Goal: Communication & Community: Answer question/provide support

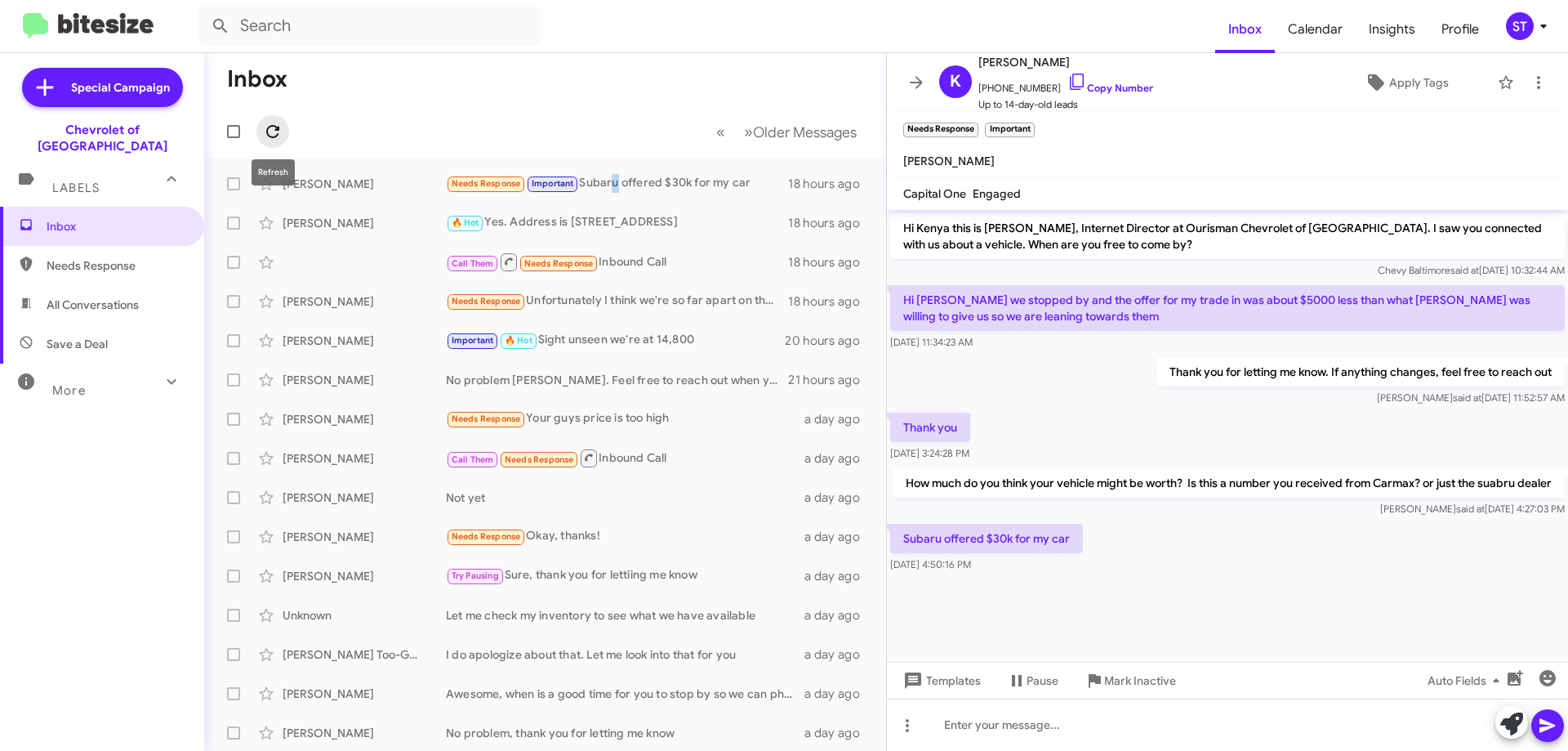
click at [281, 132] on icon at bounding box center [272, 131] width 19 height 19
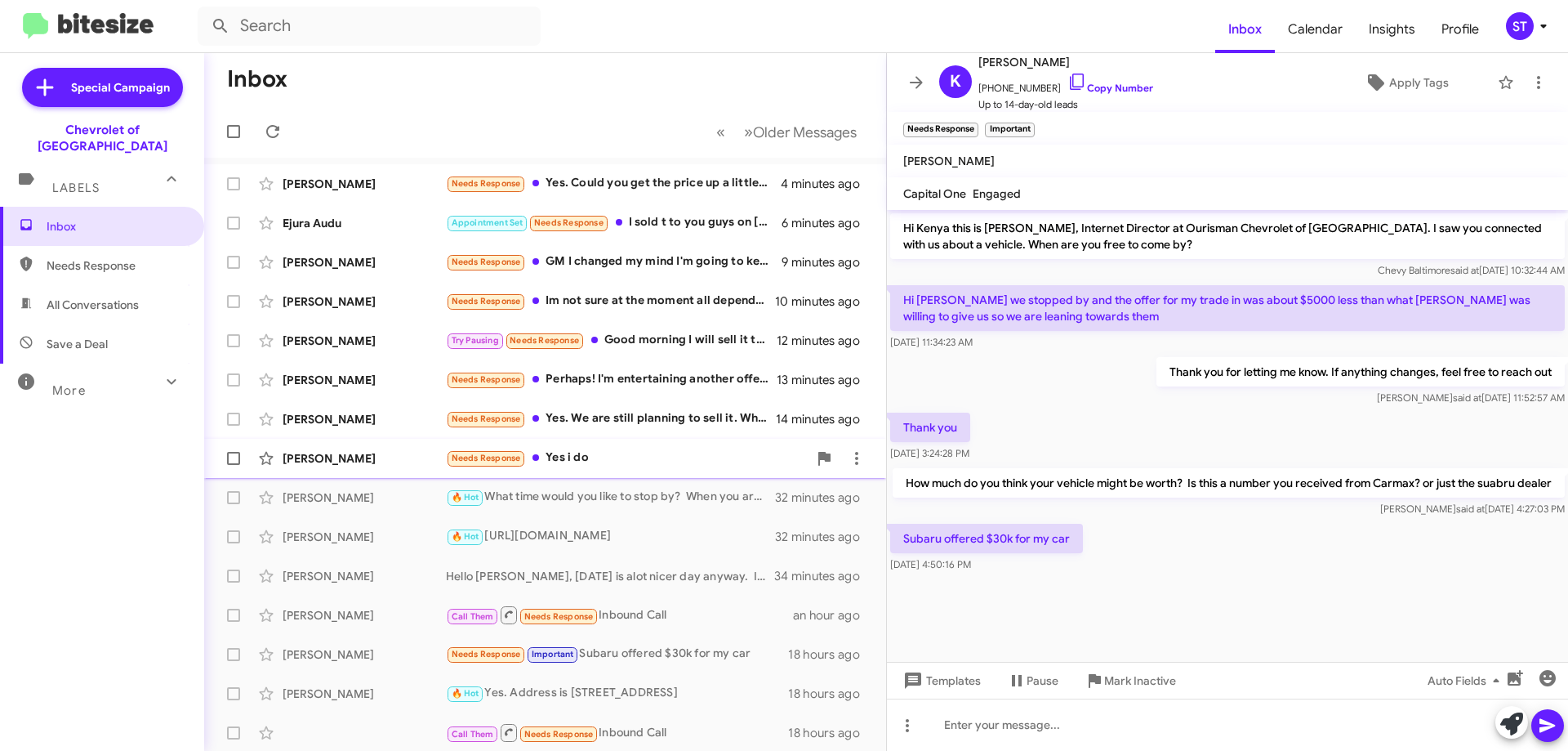
click at [593, 455] on div "Needs Response Yes i do" at bounding box center [627, 457] width 362 height 18
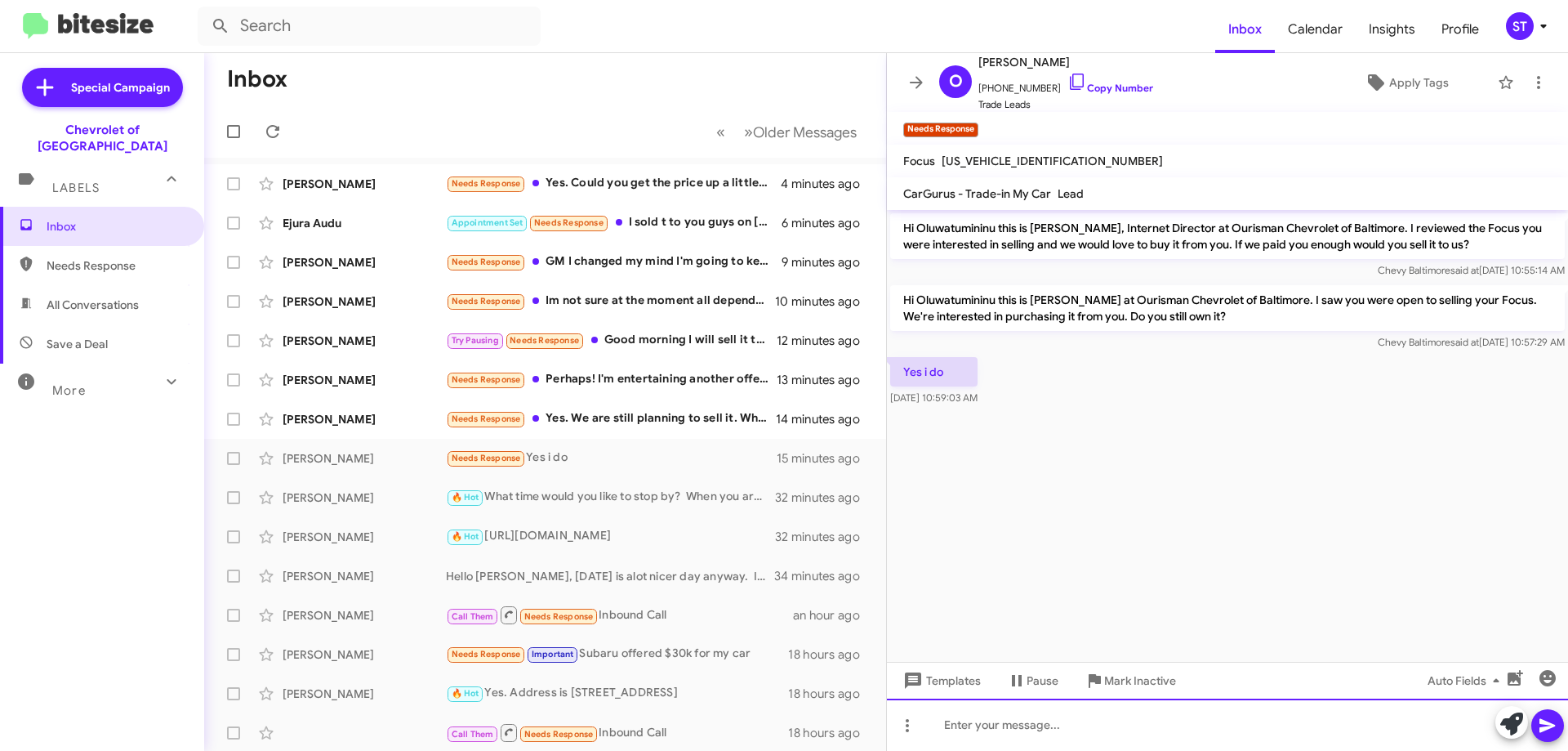
click at [999, 735] on div at bounding box center [1226, 724] width 681 height 53
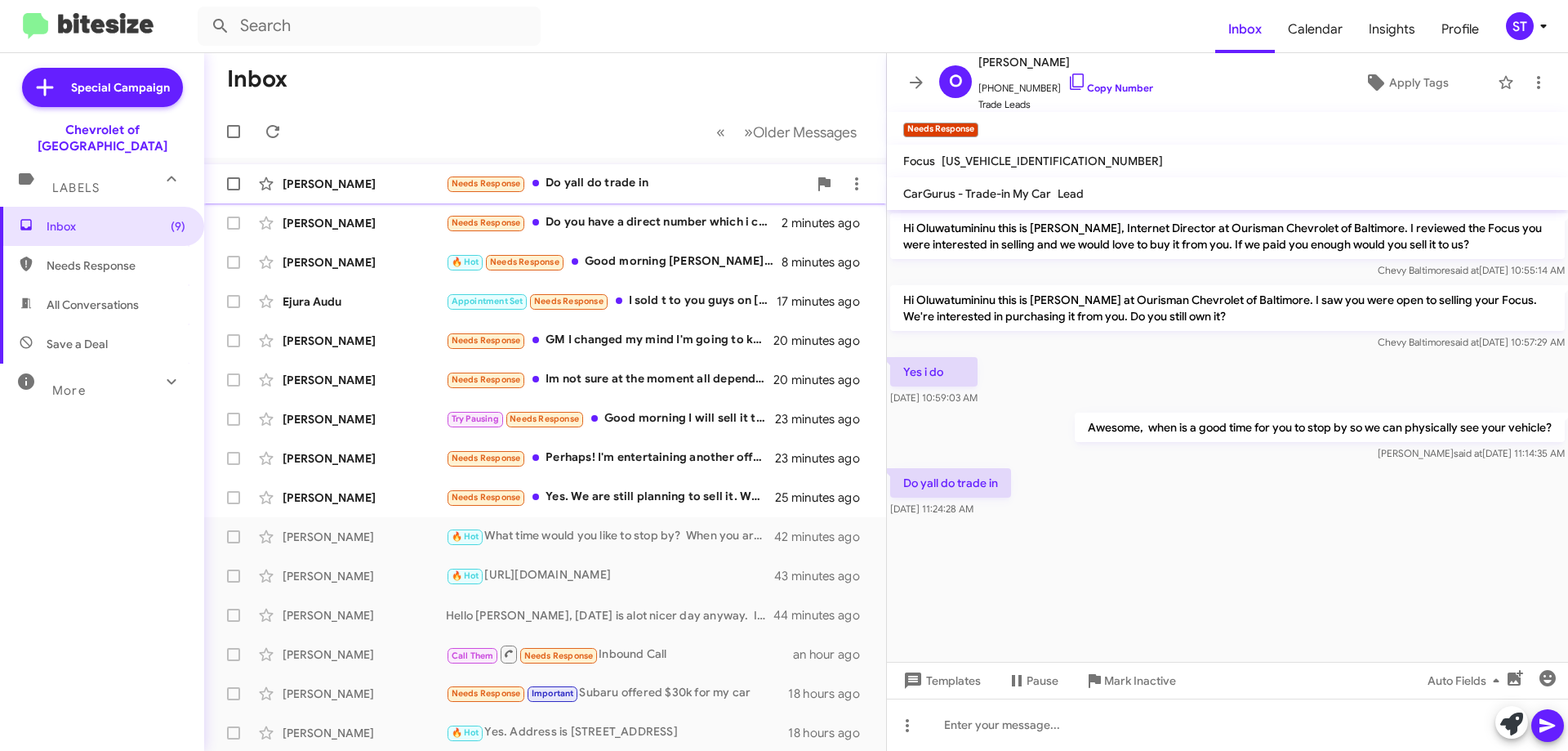
click at [669, 174] on div "Needs Response Do yall do trade in" at bounding box center [627, 183] width 362 height 18
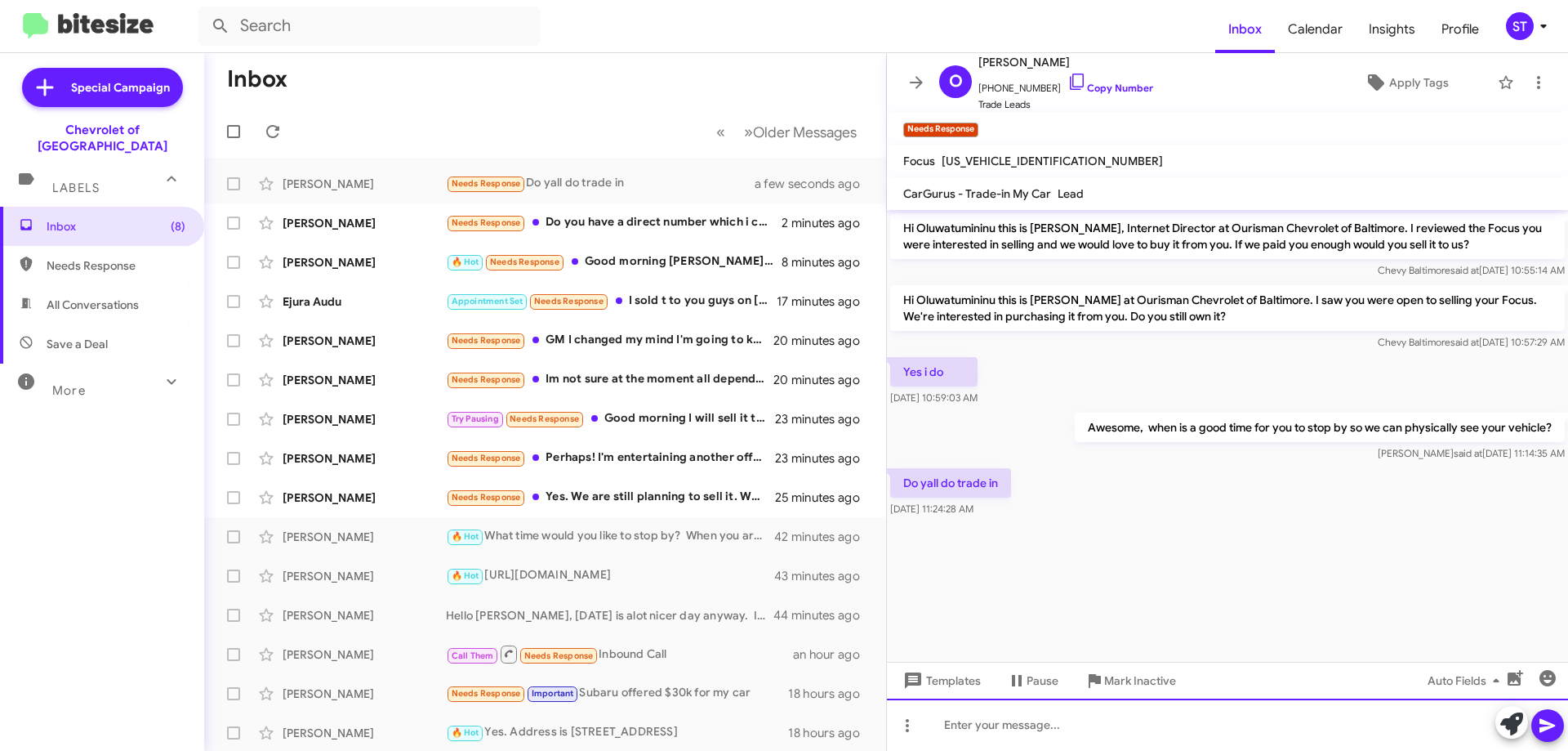
click at [1007, 739] on div at bounding box center [1226, 724] width 681 height 53
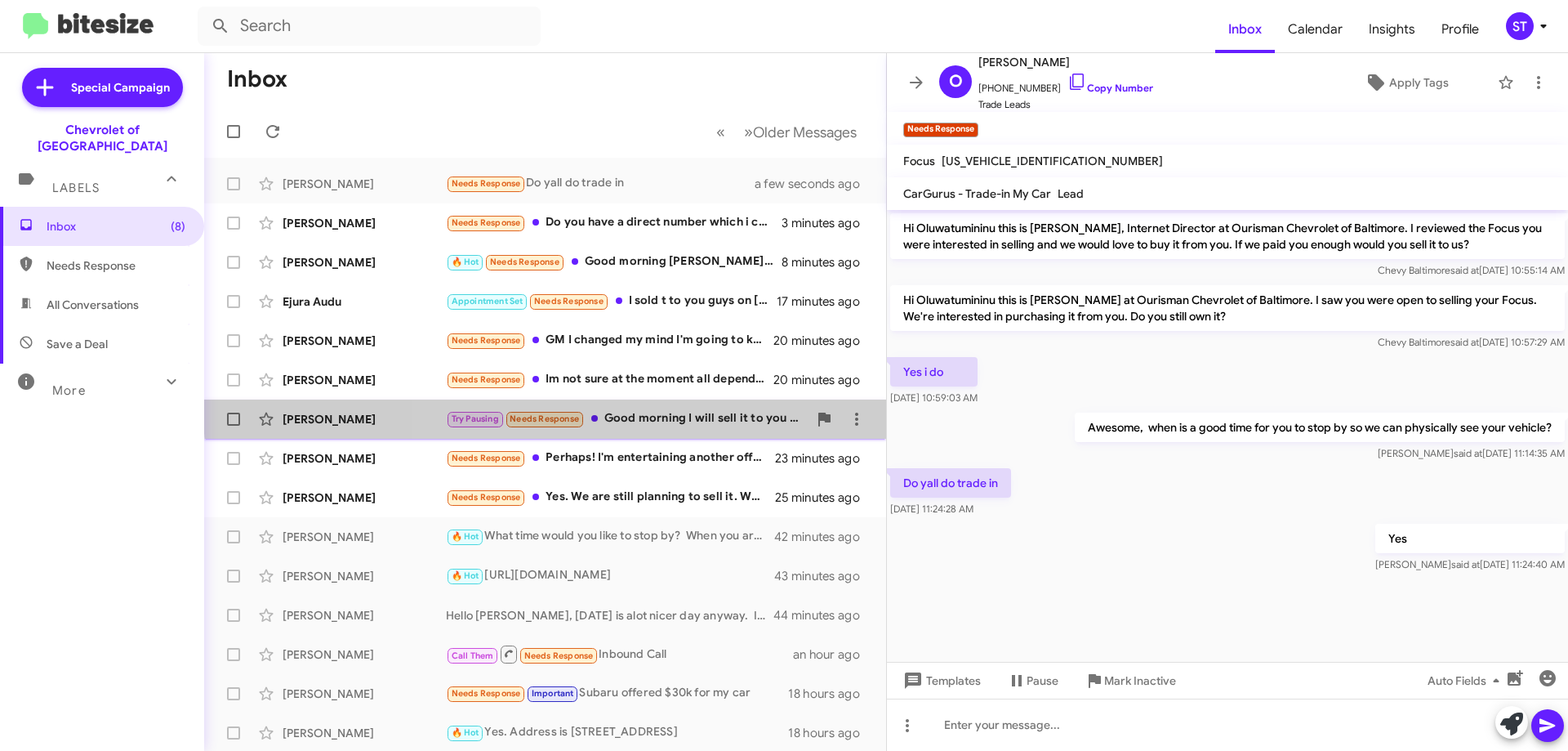
click at [669, 407] on div "Amr Ghonim Try Pausing Needs Response Good morning I will sell it to you I want…" at bounding box center [545, 418] width 656 height 32
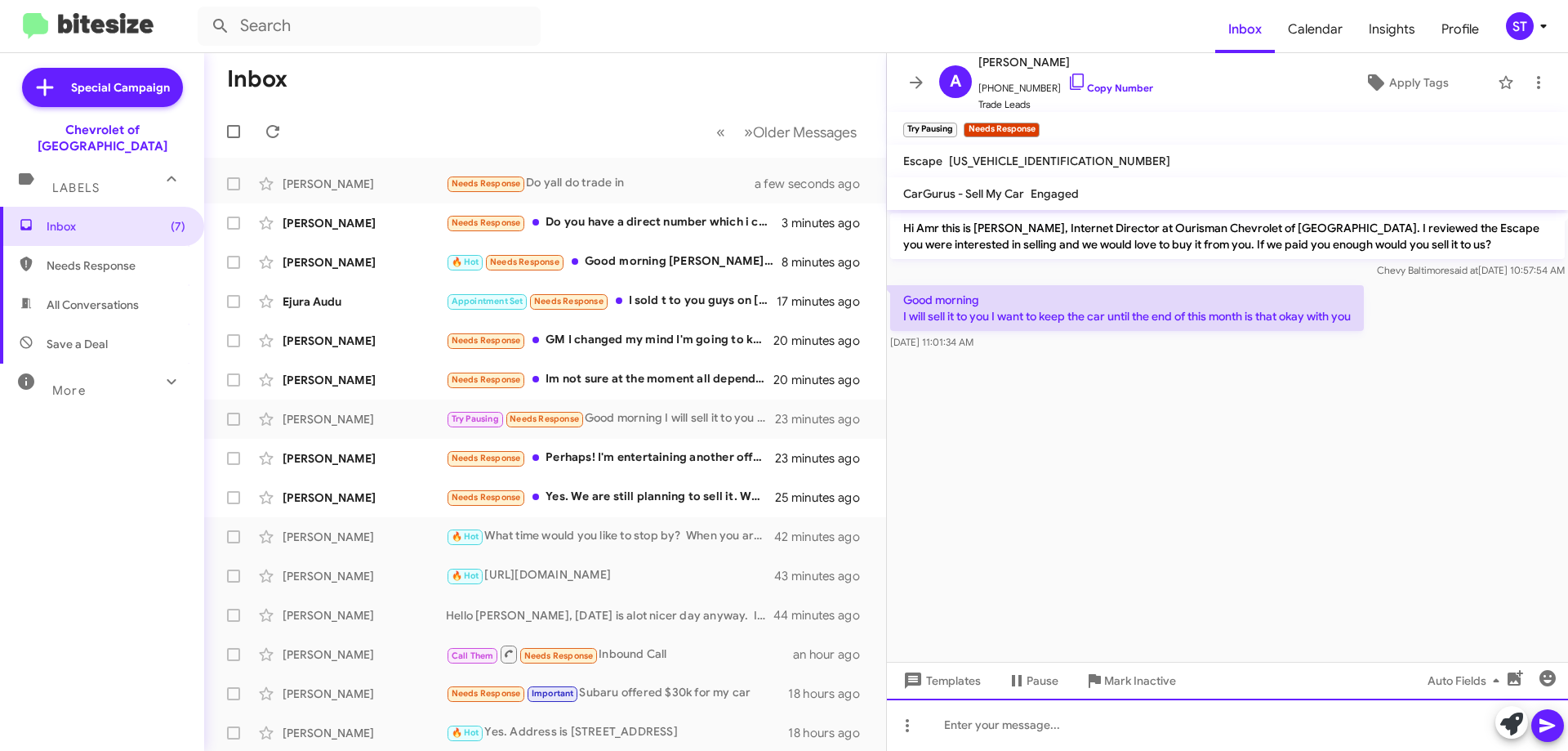
click at [1010, 709] on div at bounding box center [1226, 724] width 681 height 53
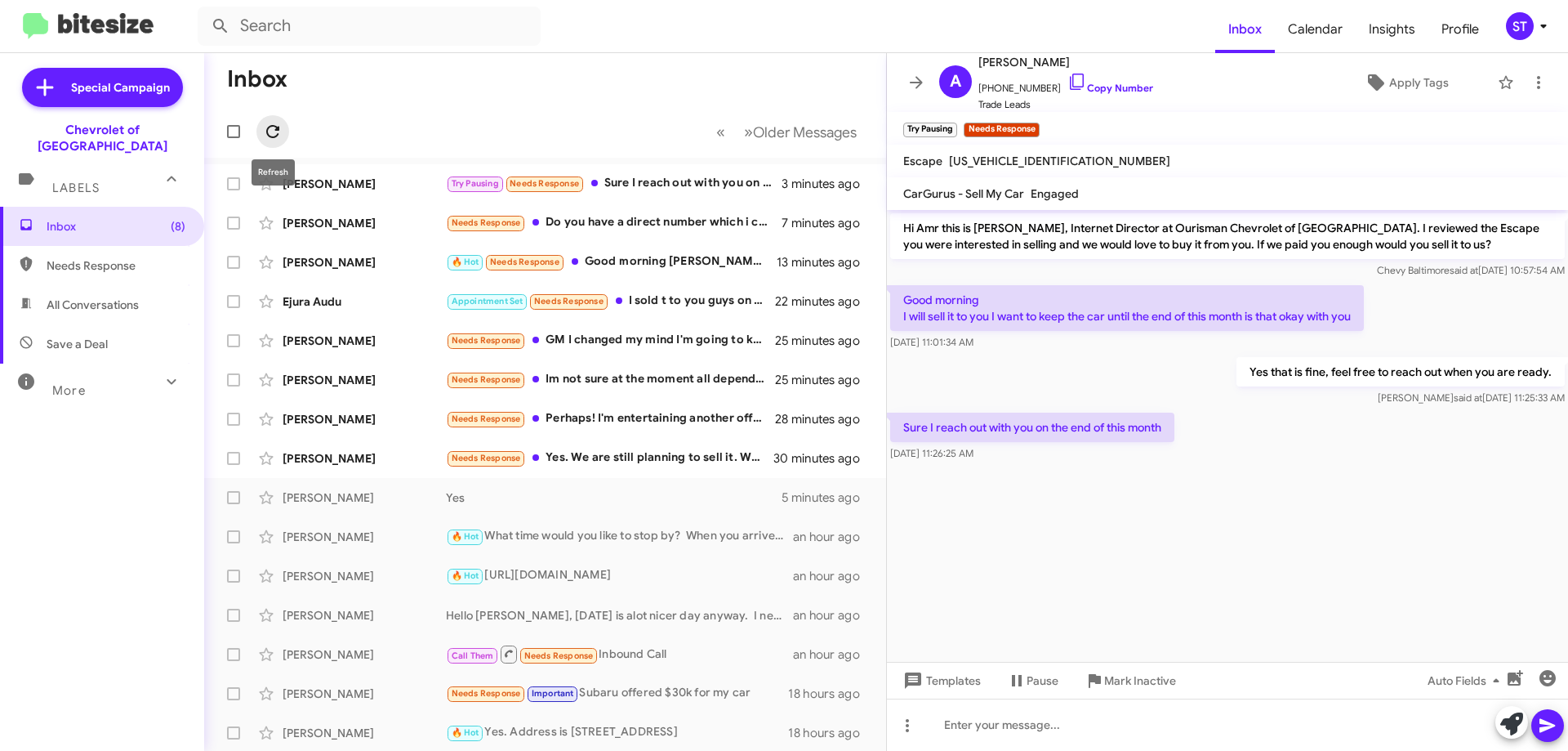
click at [264, 131] on icon at bounding box center [272, 131] width 19 height 19
click at [422, 226] on div "[PERSON_NAME]" at bounding box center [364, 224] width 163 height 17
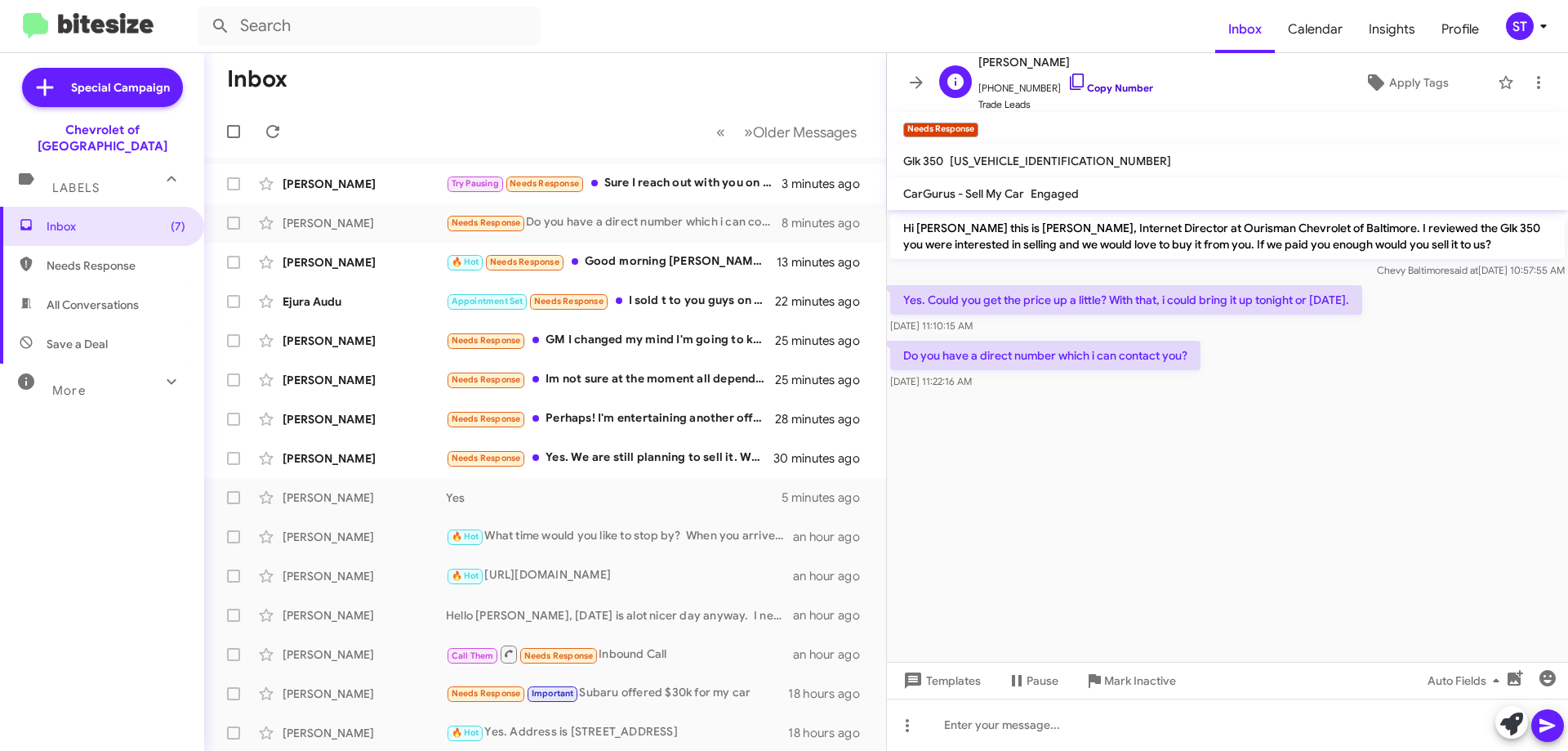
click at [1067, 81] on icon at bounding box center [1077, 81] width 19 height 19
click at [633, 182] on div "Try Pausing Needs Response Sure I reach out with you on the end of this month" at bounding box center [627, 183] width 362 height 18
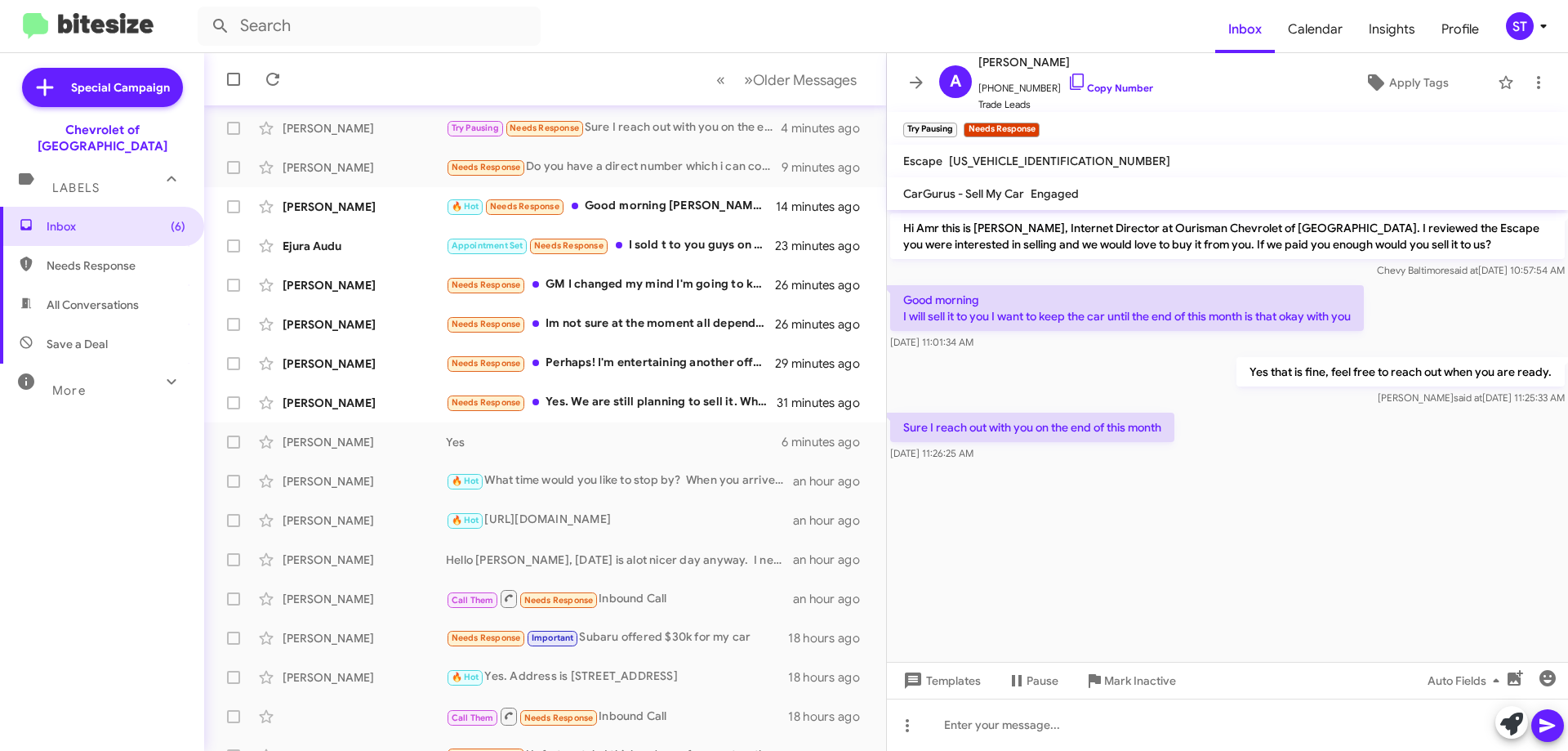
scroll to position [81, 0]
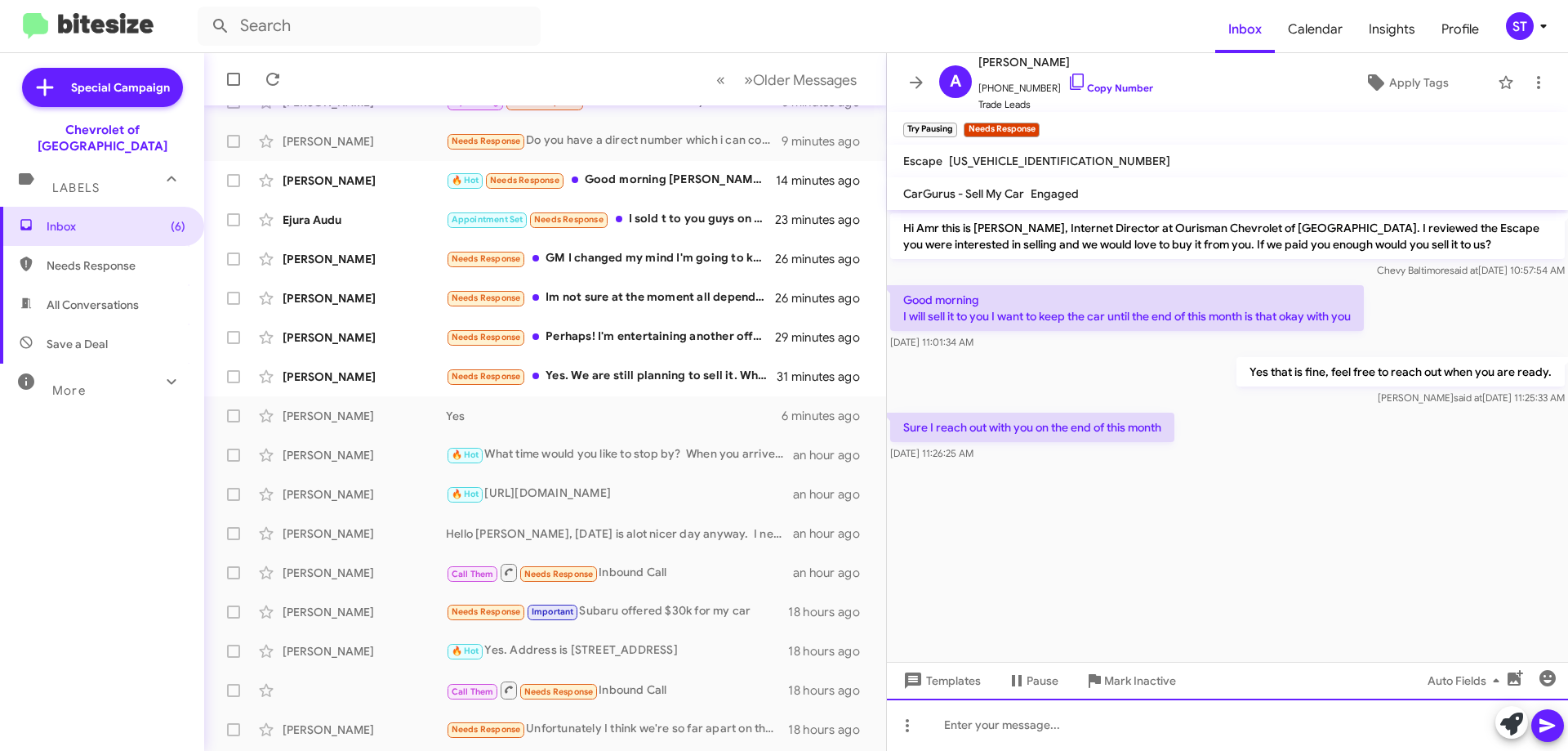
click at [1005, 742] on div at bounding box center [1226, 724] width 681 height 53
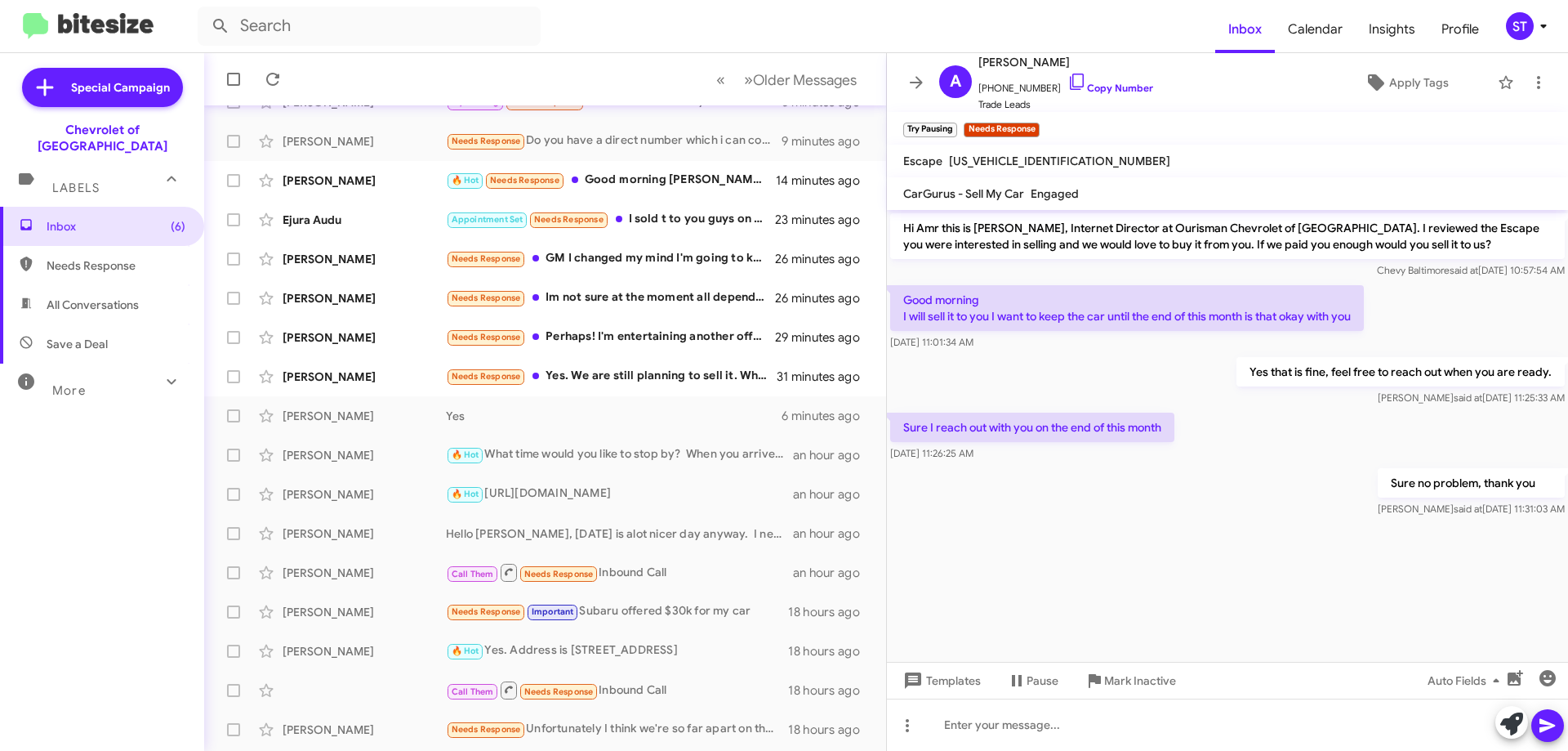
drag, startPoint x: 683, startPoint y: 212, endPoint x: 892, endPoint y: 306, distance: 229.2
click at [688, 214] on div "Appointment Set Needs Response I sold t to you guys on [DATE], [DATE], I don't …" at bounding box center [610, 219] width 329 height 18
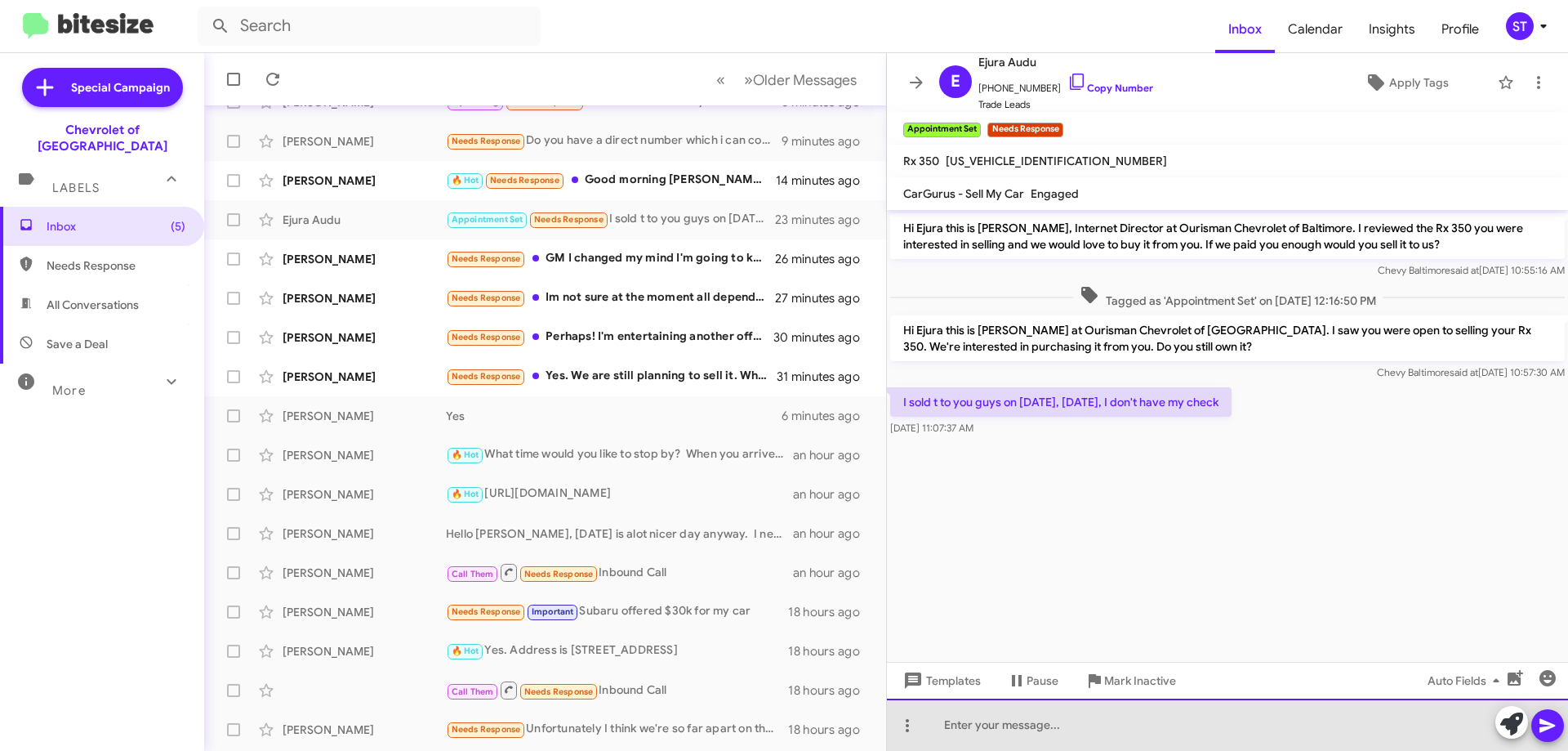
click at [1083, 745] on div at bounding box center [1226, 724] width 681 height 53
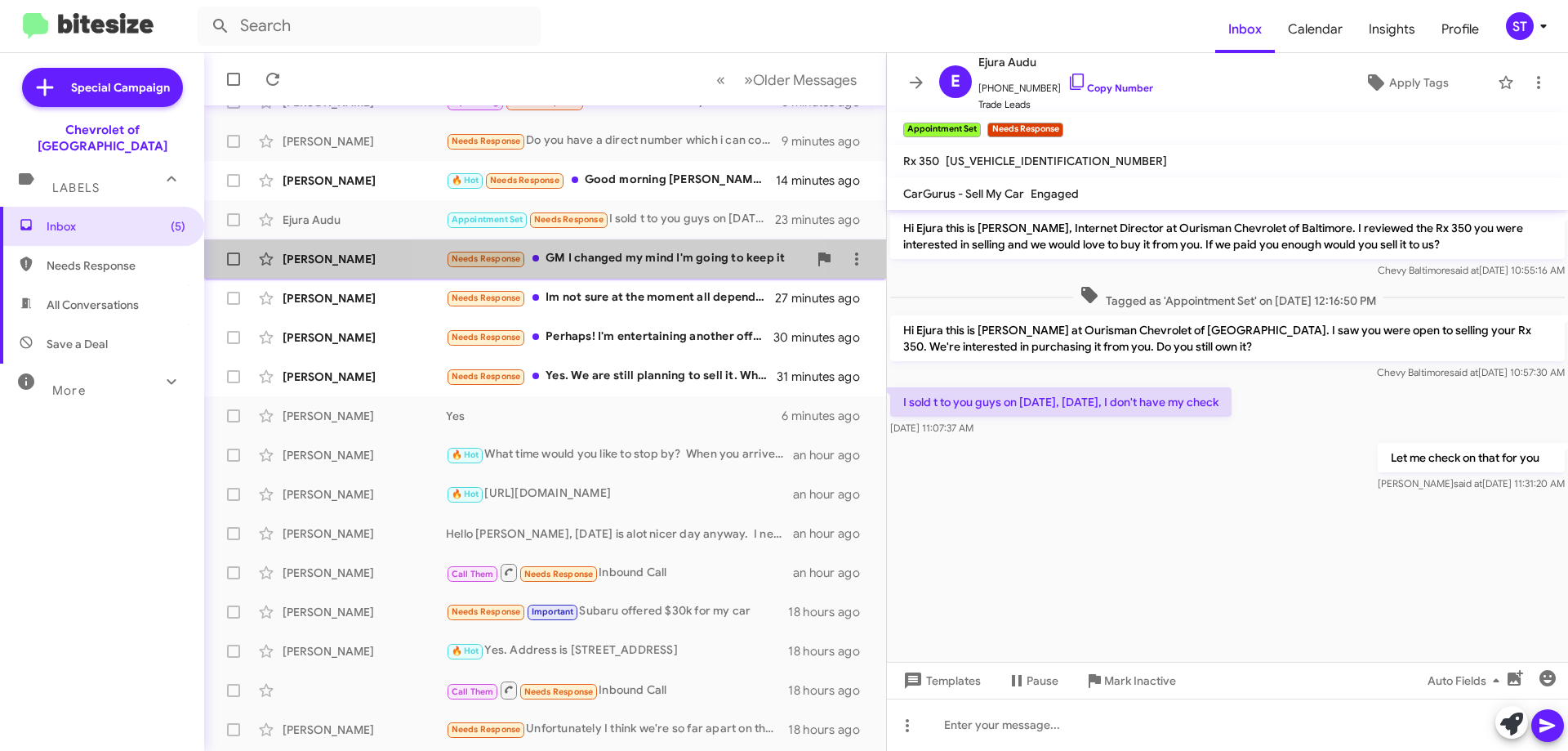
click at [623, 257] on div "Needs Response GM I changed my mind I'm going to keep it" at bounding box center [627, 259] width 362 height 18
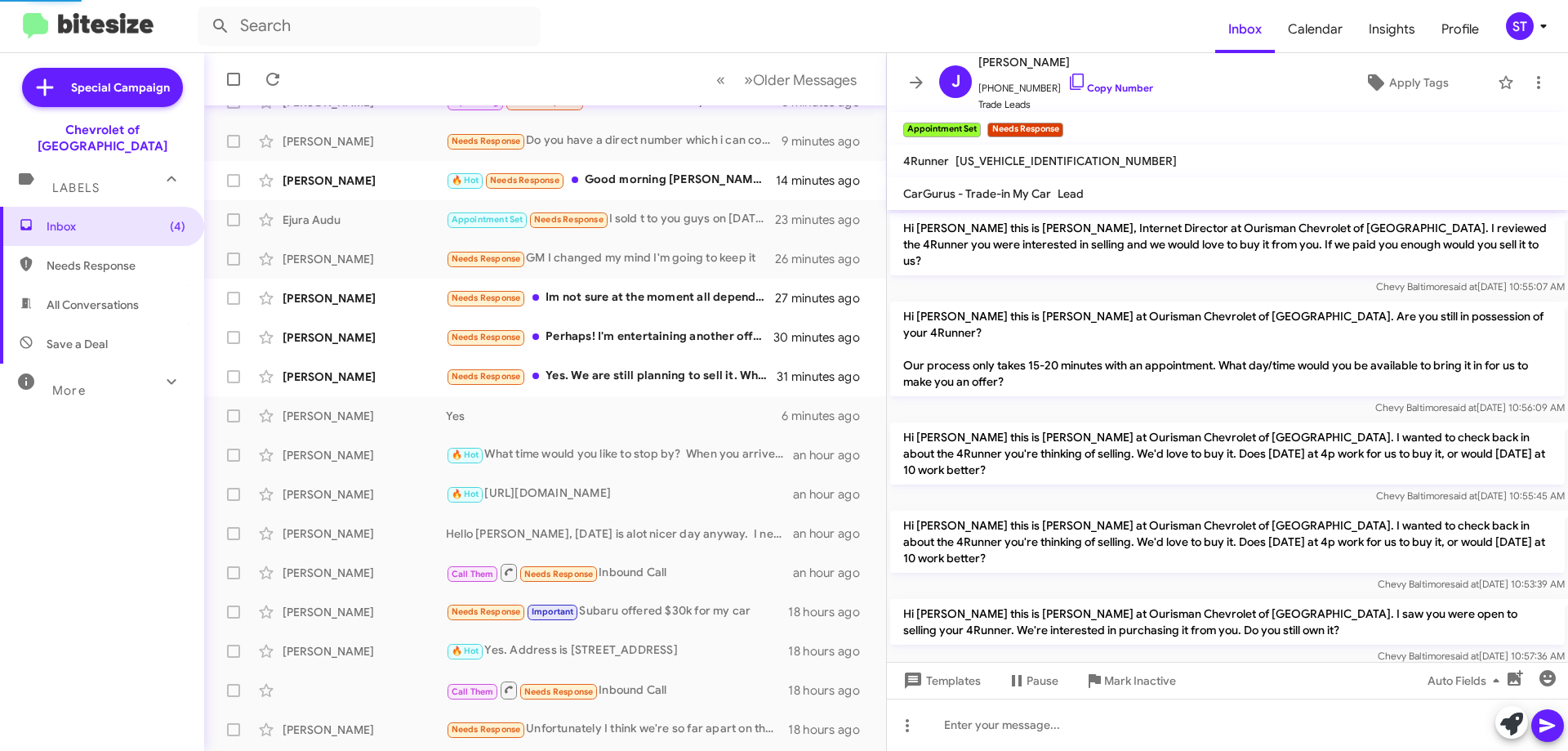
scroll to position [20, 0]
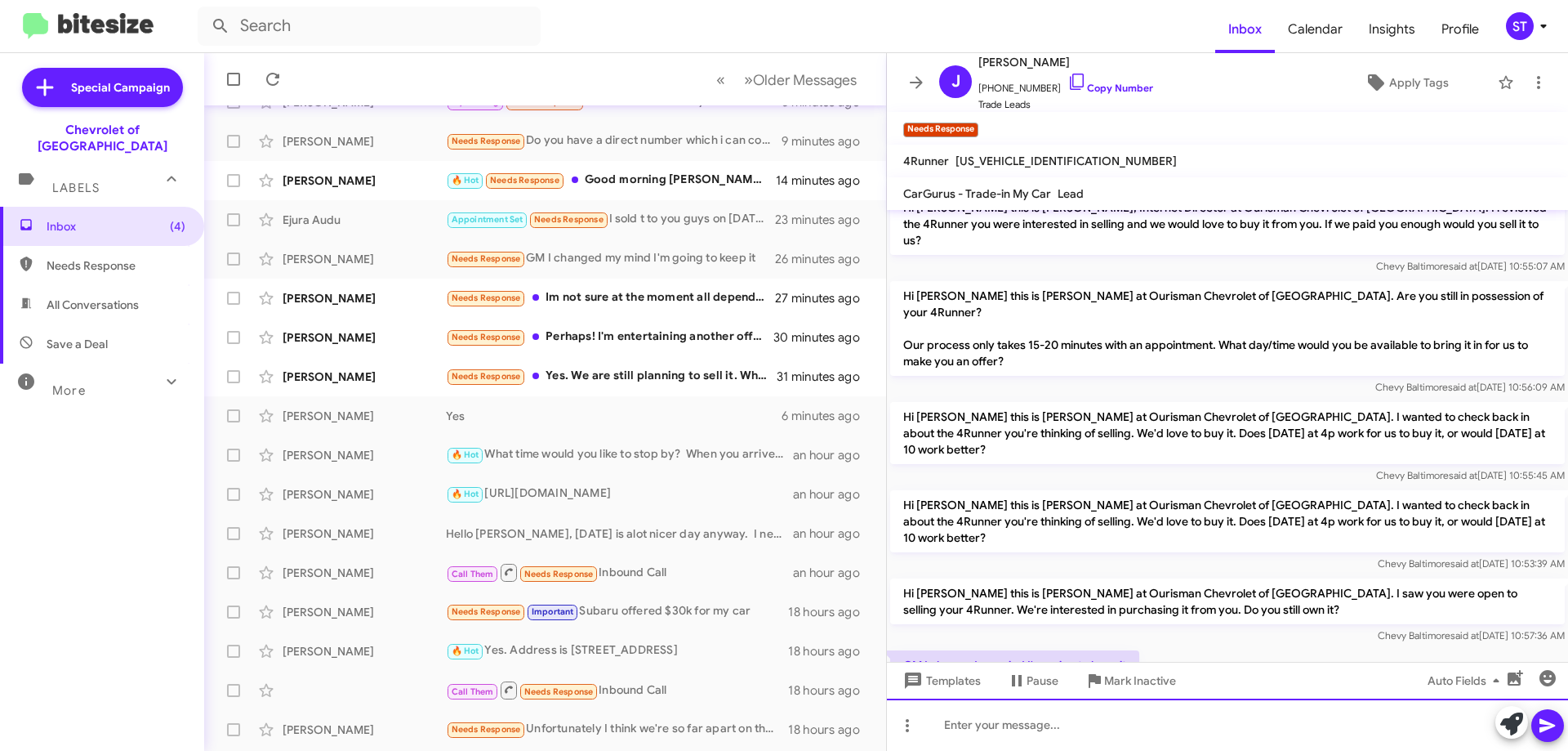
click at [1013, 736] on div at bounding box center [1226, 724] width 681 height 53
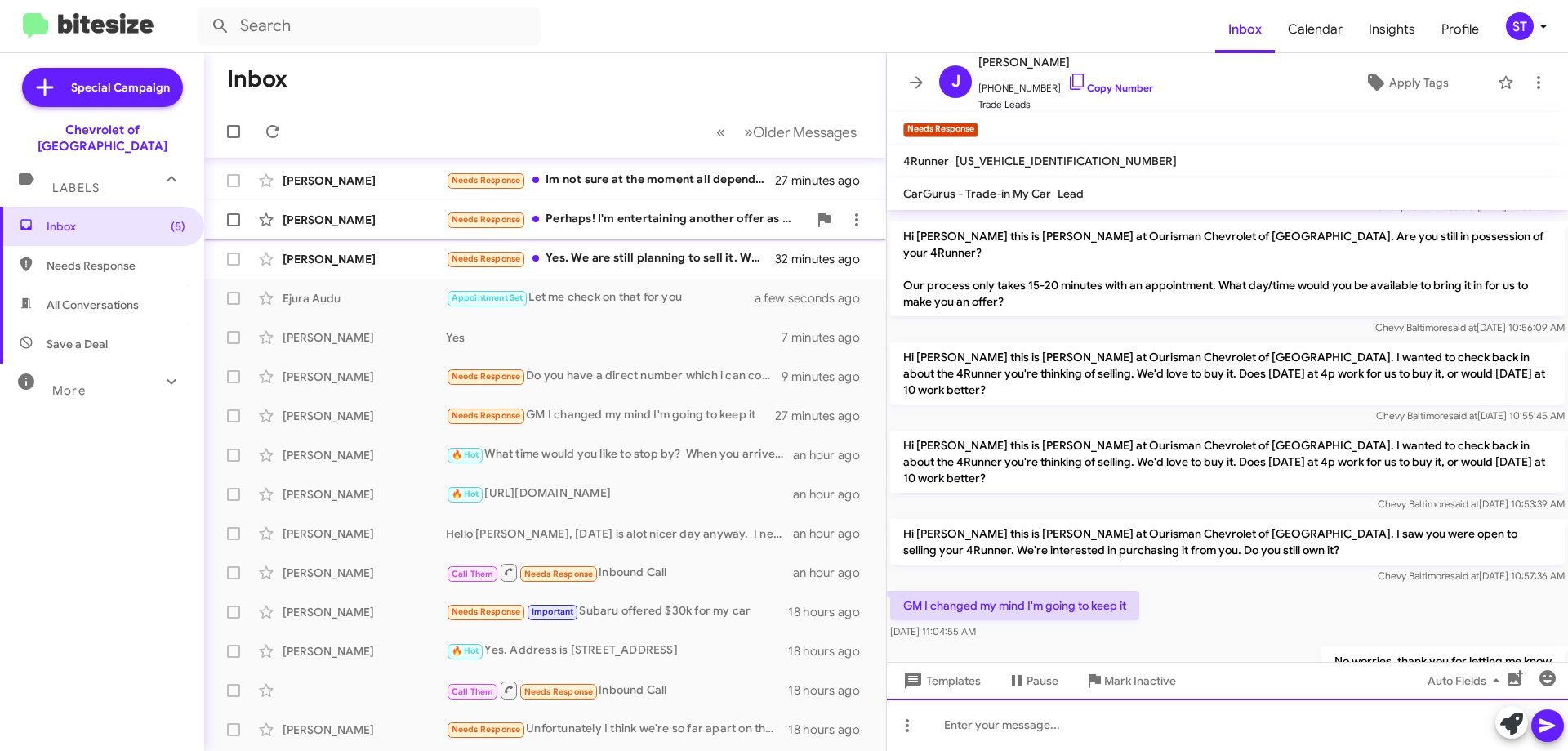
scroll to position [0, 0]
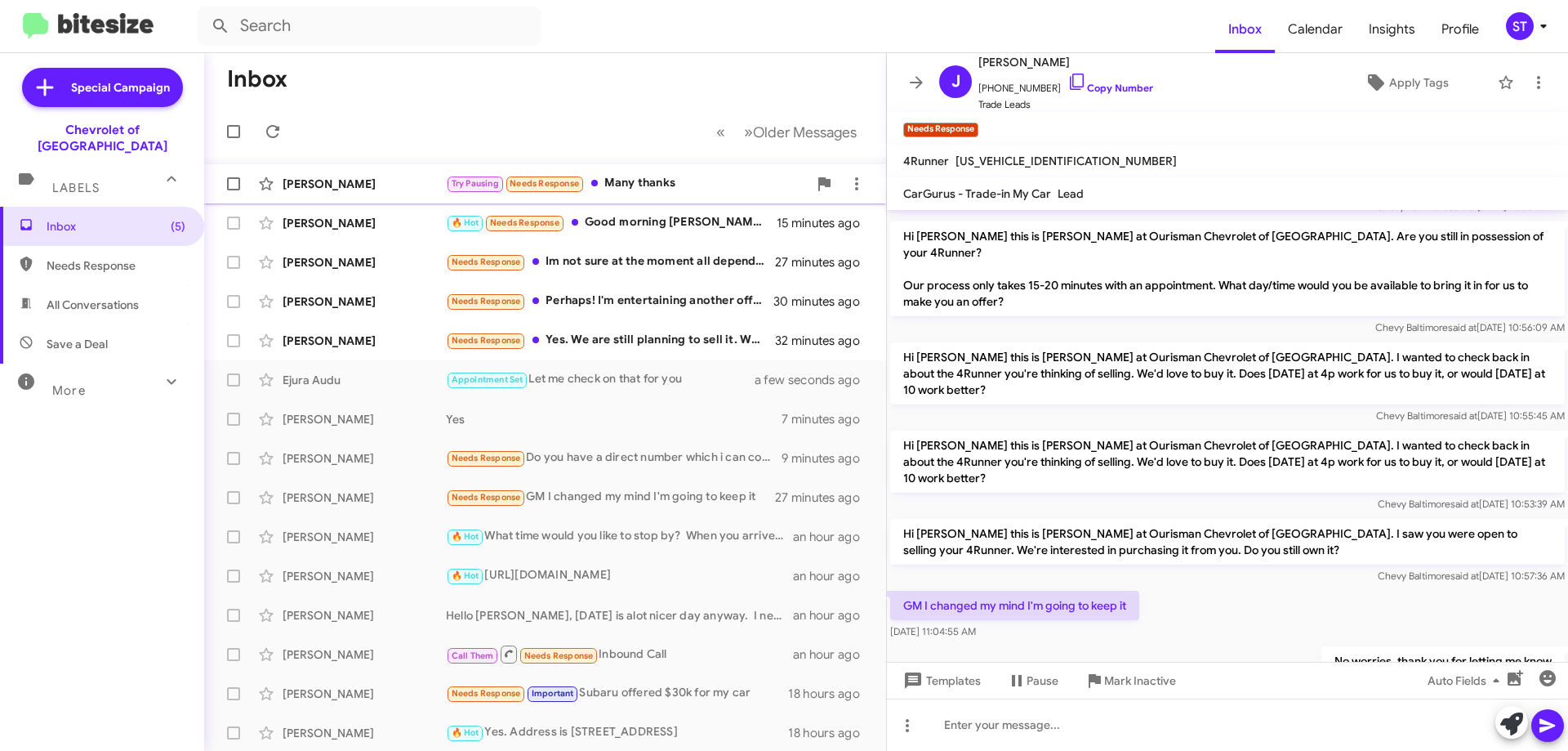
drag, startPoint x: 653, startPoint y: 185, endPoint x: 594, endPoint y: 208, distance: 63.3
click at [652, 186] on div "Try Pausing Needs Response Many thanks" at bounding box center [627, 183] width 362 height 18
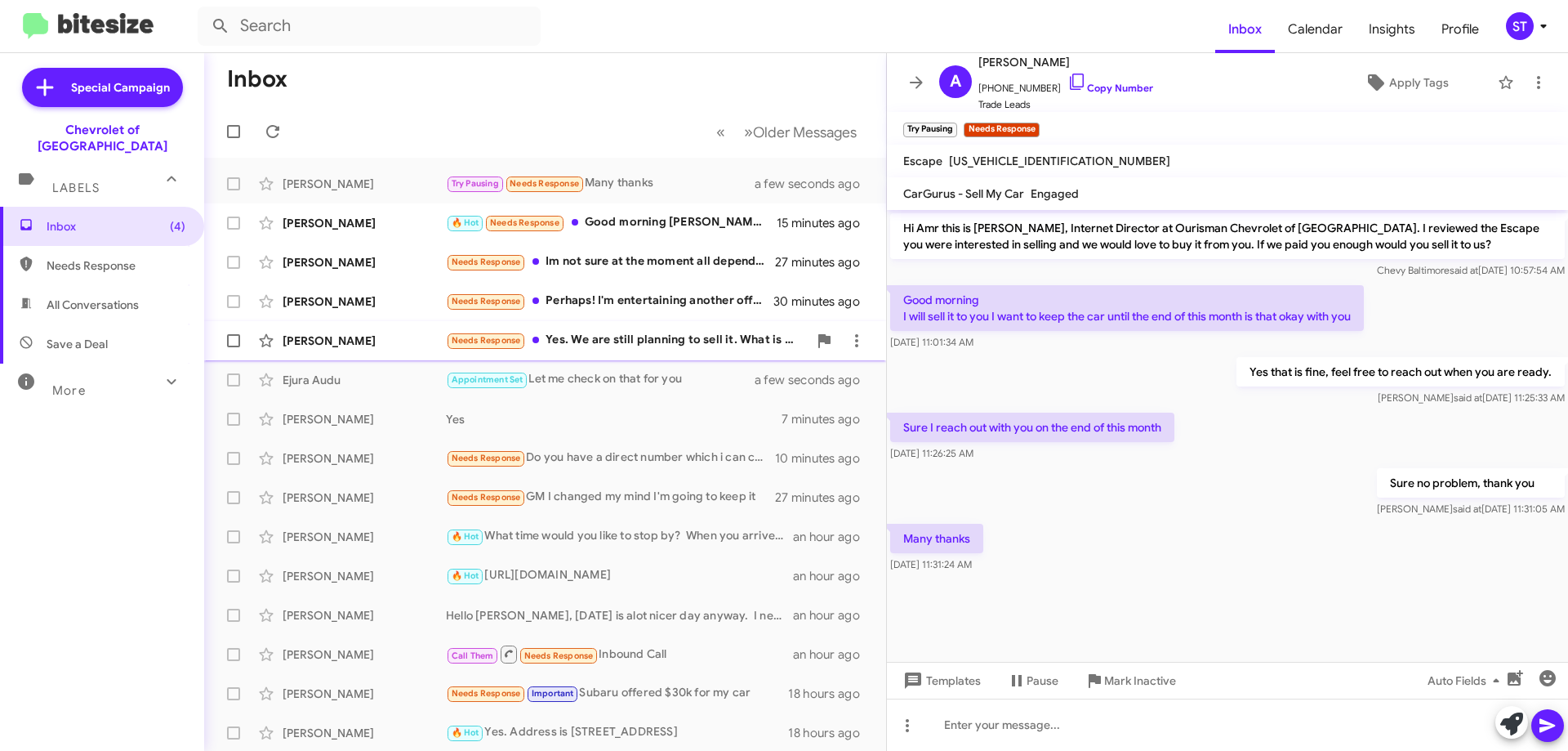
click at [687, 344] on div "Needs Response Yes. We are still planning to sell it. What is your offer?" at bounding box center [627, 340] width 362 height 18
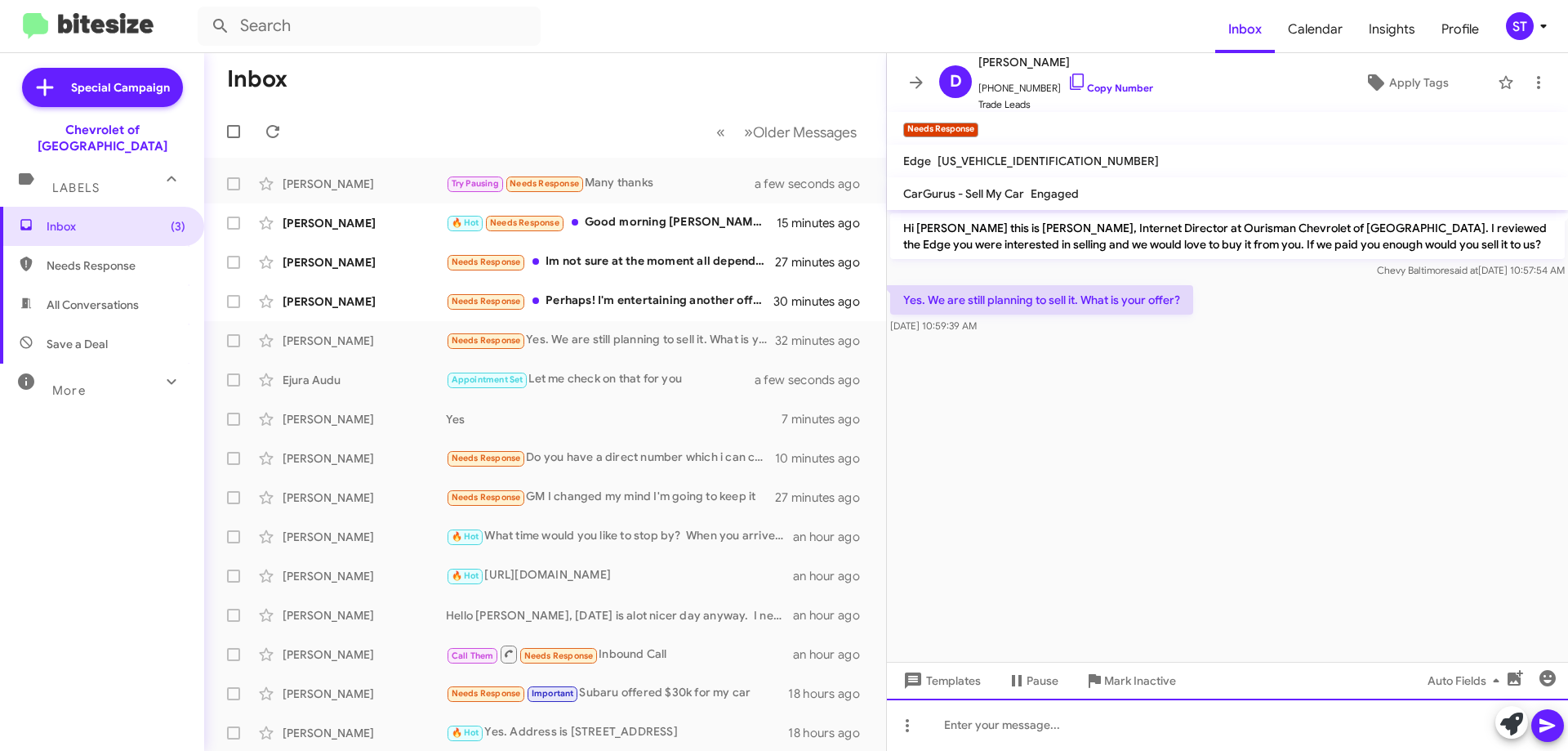
click at [989, 722] on div at bounding box center [1226, 724] width 681 height 53
